Goal: Task Accomplishment & Management: Manage account settings

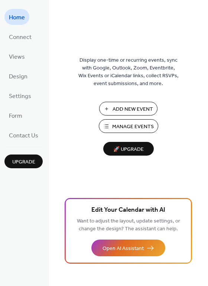
click at [113, 125] on span "Manage Events" at bounding box center [133, 127] width 42 height 8
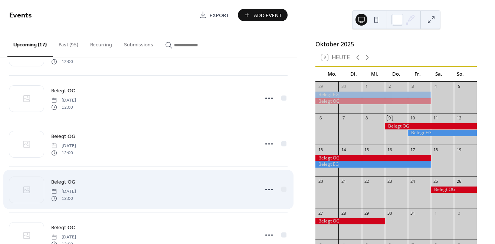
scroll to position [99, 0]
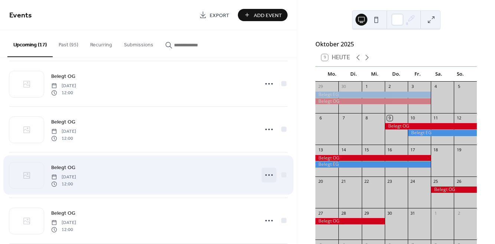
click at [271, 174] on circle at bounding box center [271, 174] width 1 height 1
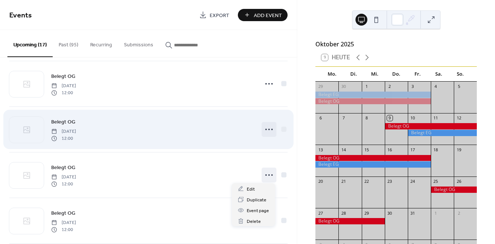
click at [263, 130] on icon at bounding box center [269, 130] width 12 height 12
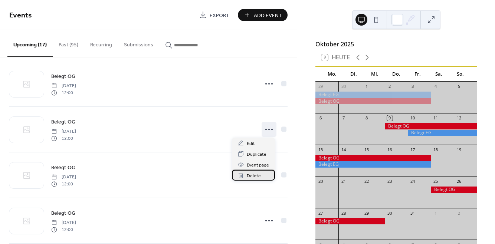
click at [251, 177] on span "Delete" at bounding box center [254, 176] width 14 height 8
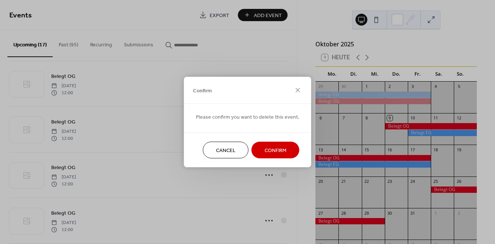
click at [220, 147] on span "Cancel" at bounding box center [226, 151] width 20 height 8
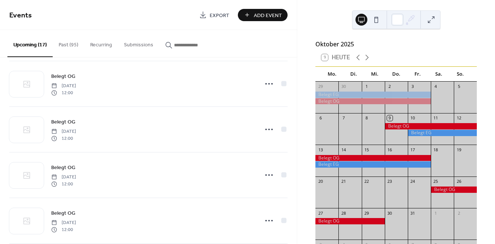
click at [365, 66] on div "9 Heute" at bounding box center [395, 58] width 161 height 18
click at [365, 62] on icon at bounding box center [366, 57] width 9 height 9
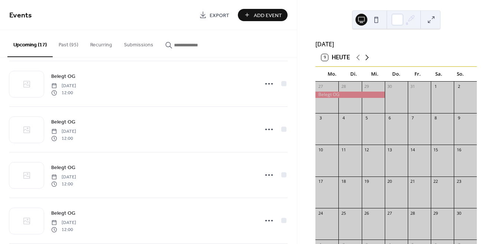
click at [365, 62] on icon at bounding box center [366, 57] width 9 height 9
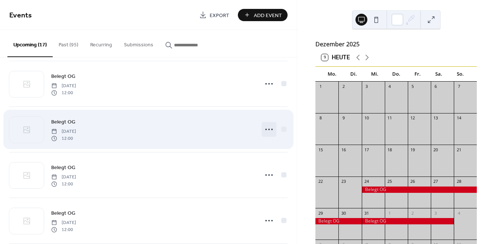
click at [265, 129] on icon at bounding box center [269, 130] width 12 height 12
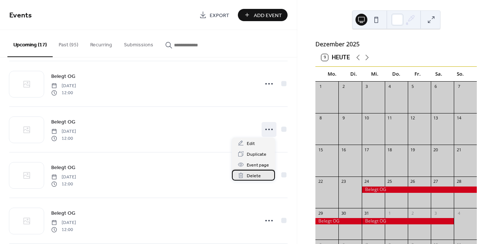
click at [250, 177] on span "Delete" at bounding box center [254, 176] width 14 height 8
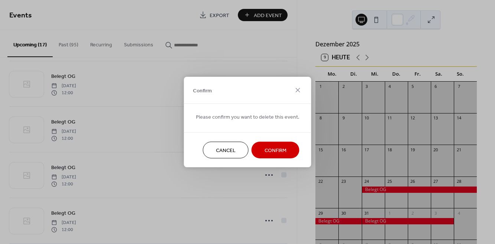
click at [265, 152] on span "Confirm" at bounding box center [275, 151] width 22 height 8
